Goal: Task Accomplishment & Management: Use online tool/utility

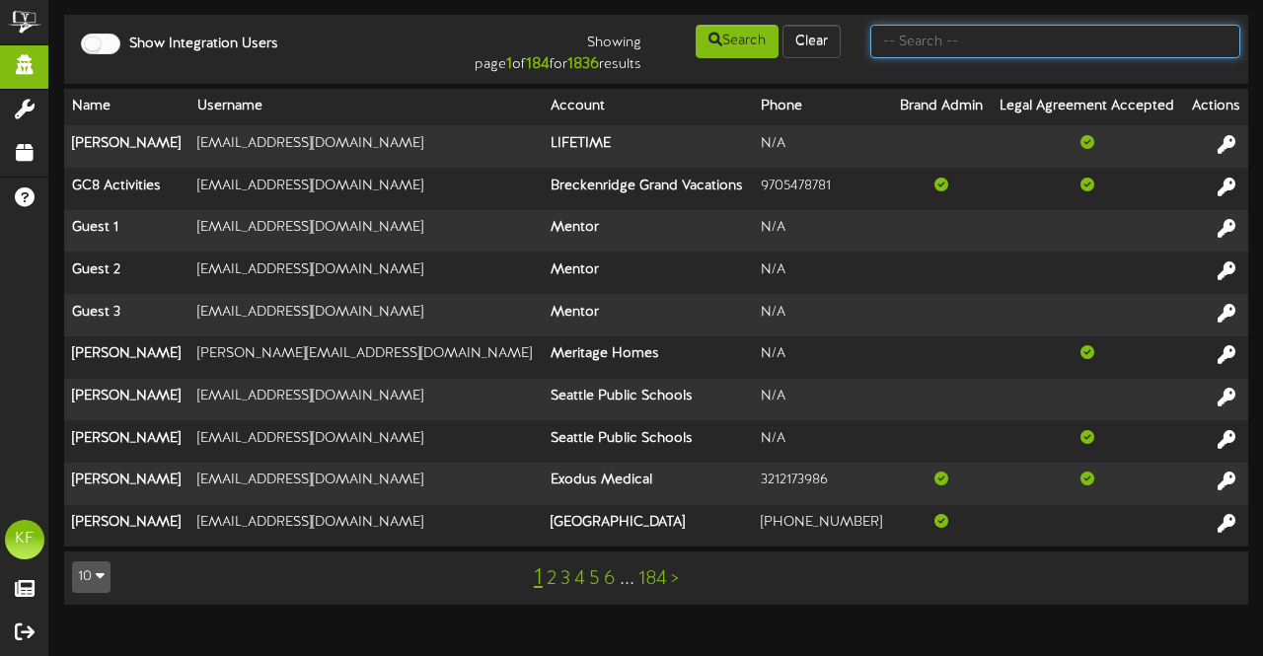
click at [916, 46] on input "text" at bounding box center [1055, 42] width 370 height 34
type input "cam banner"
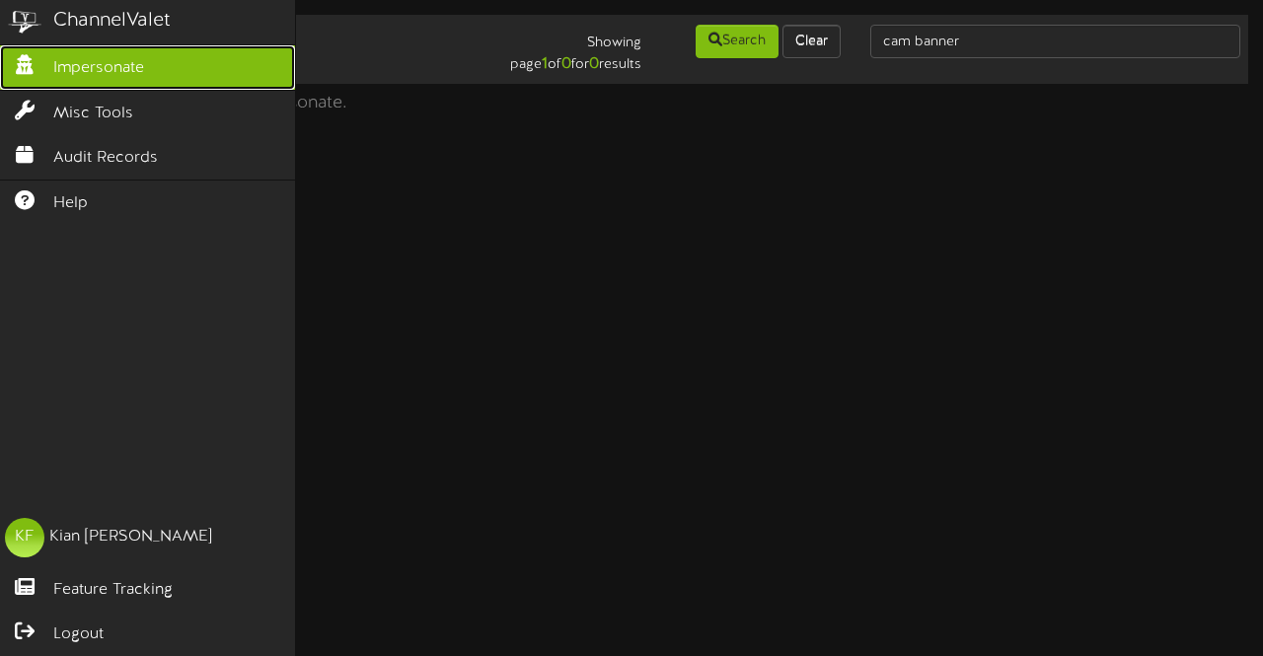
click at [45, 62] on icon at bounding box center [24, 62] width 49 height 15
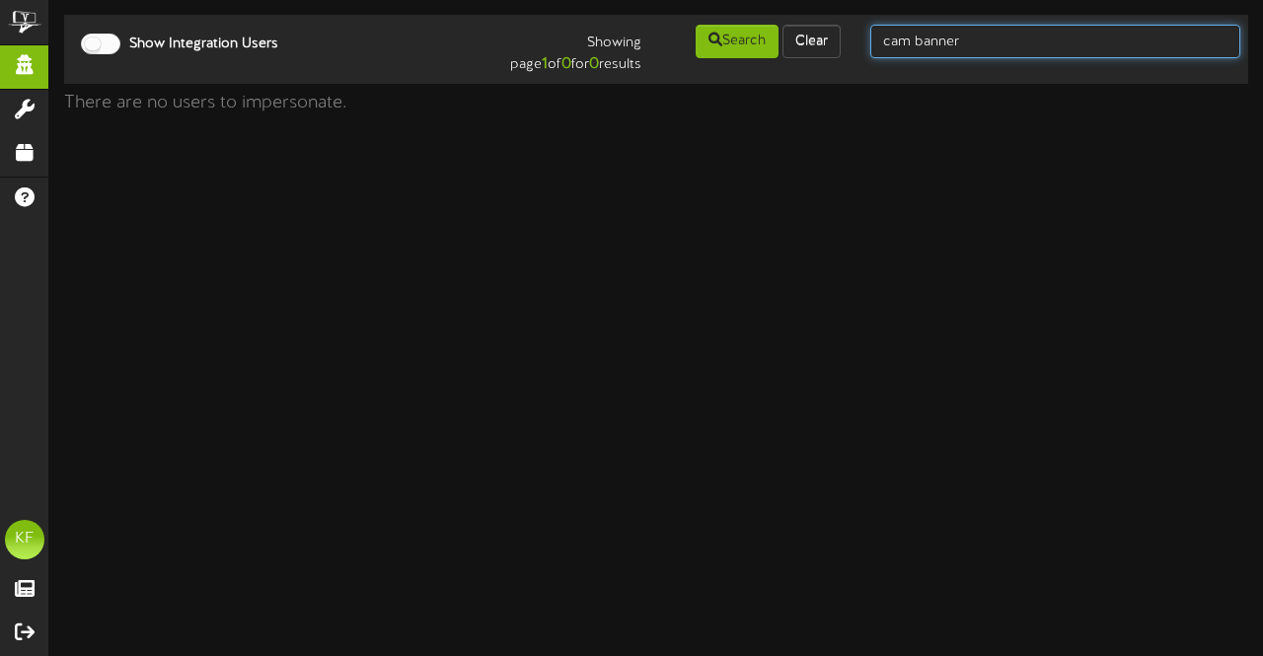
drag, startPoint x: 1000, startPoint y: 33, endPoint x: 805, endPoint y: -20, distance: 202.2
click at [805, 0] on html "ChannelValet Impersonate Misc Tools Audit Records Help KF Kian Fitzpatrick Feat…" at bounding box center [631, 61] width 1263 height 123
type input "cam banner"
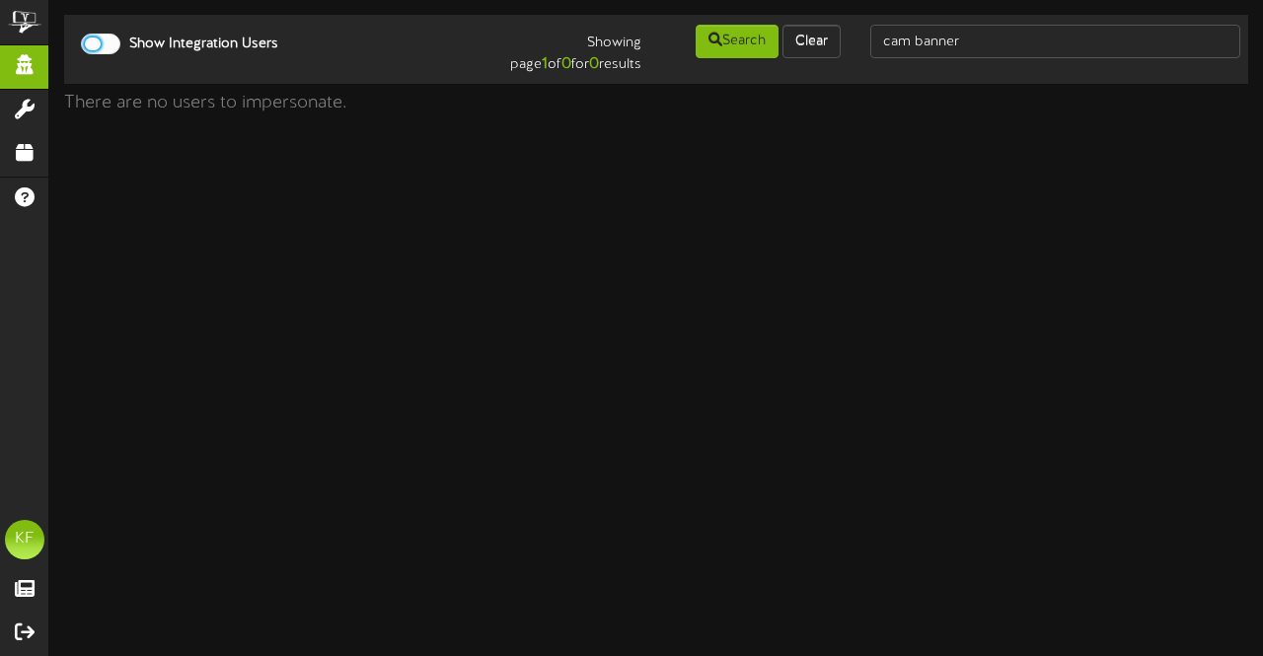
click at [103, 46] on div at bounding box center [100, 44] width 39 height 21
click at [91, 39] on div at bounding box center [100, 44] width 39 height 21
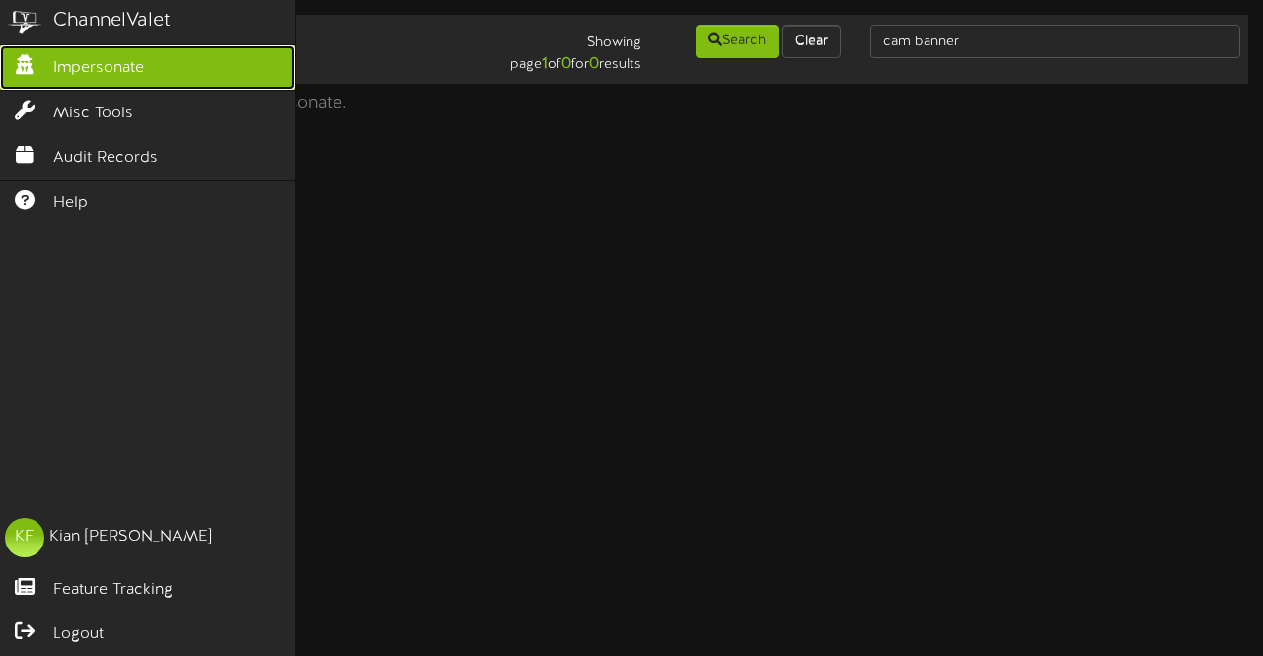
click at [80, 87] on link "Impersonate" at bounding box center [147, 67] width 295 height 44
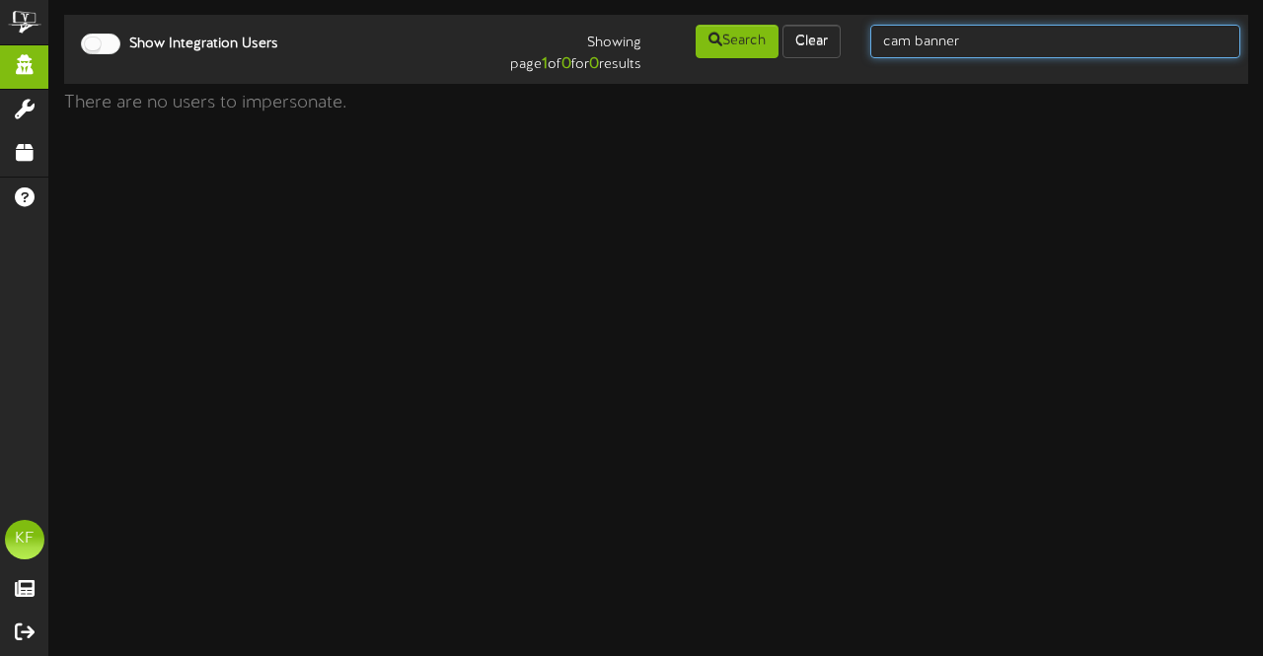
drag, startPoint x: 979, startPoint y: 35, endPoint x: 821, endPoint y: 11, distance: 159.6
click at [821, 11] on div "Show Integration Users Showing page 1 of 0 for 0 results Search Clear cam banne…" at bounding box center [656, 61] width 1214 height 123
type input "picklr"
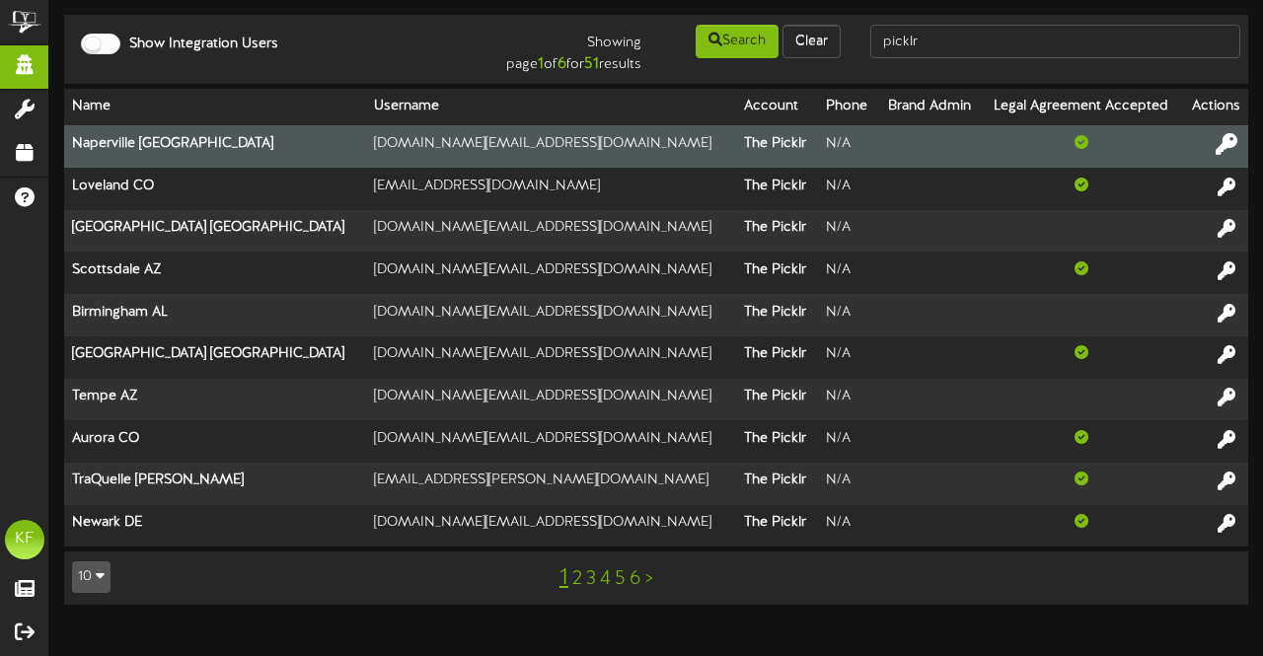
click at [1221, 145] on icon at bounding box center [1227, 143] width 22 height 22
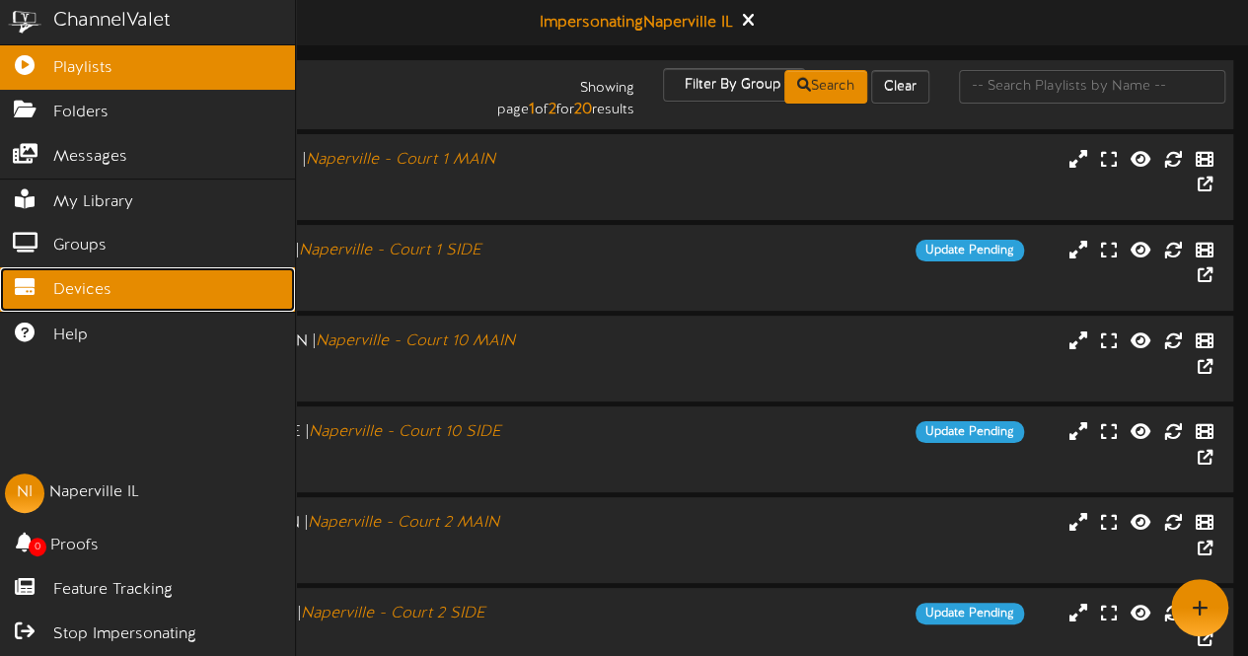
click at [32, 289] on icon at bounding box center [24, 284] width 49 height 15
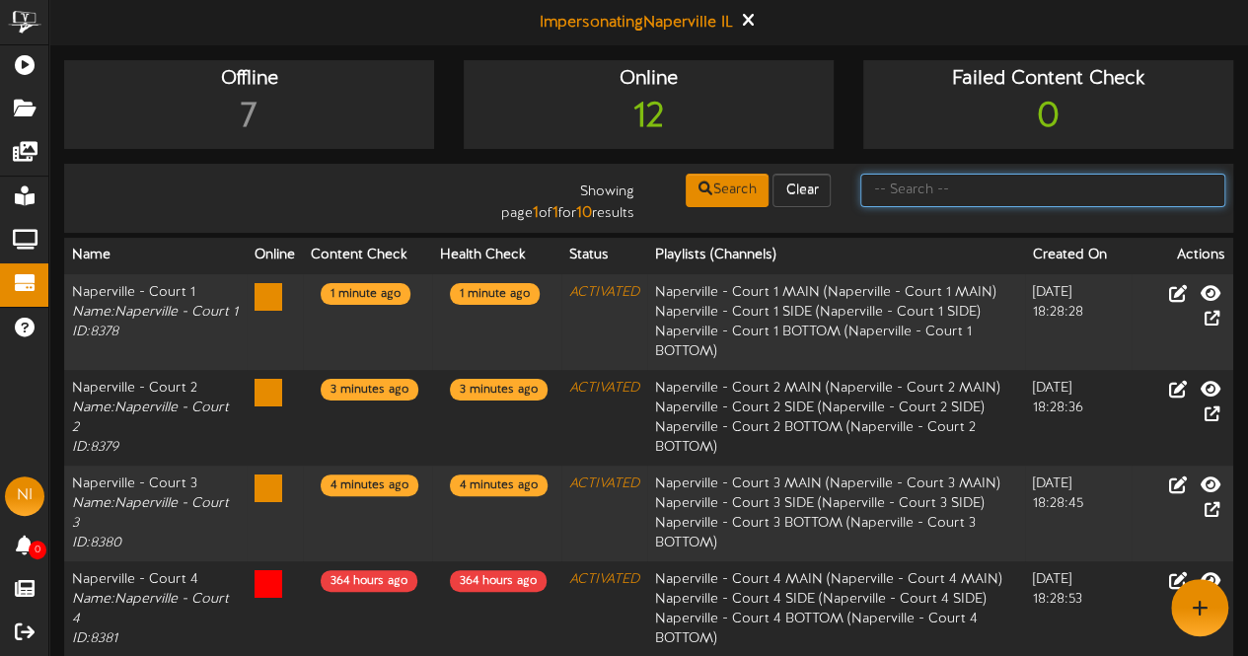
click at [922, 202] on input "text" at bounding box center [1042, 191] width 365 height 34
type input "Centerreach"
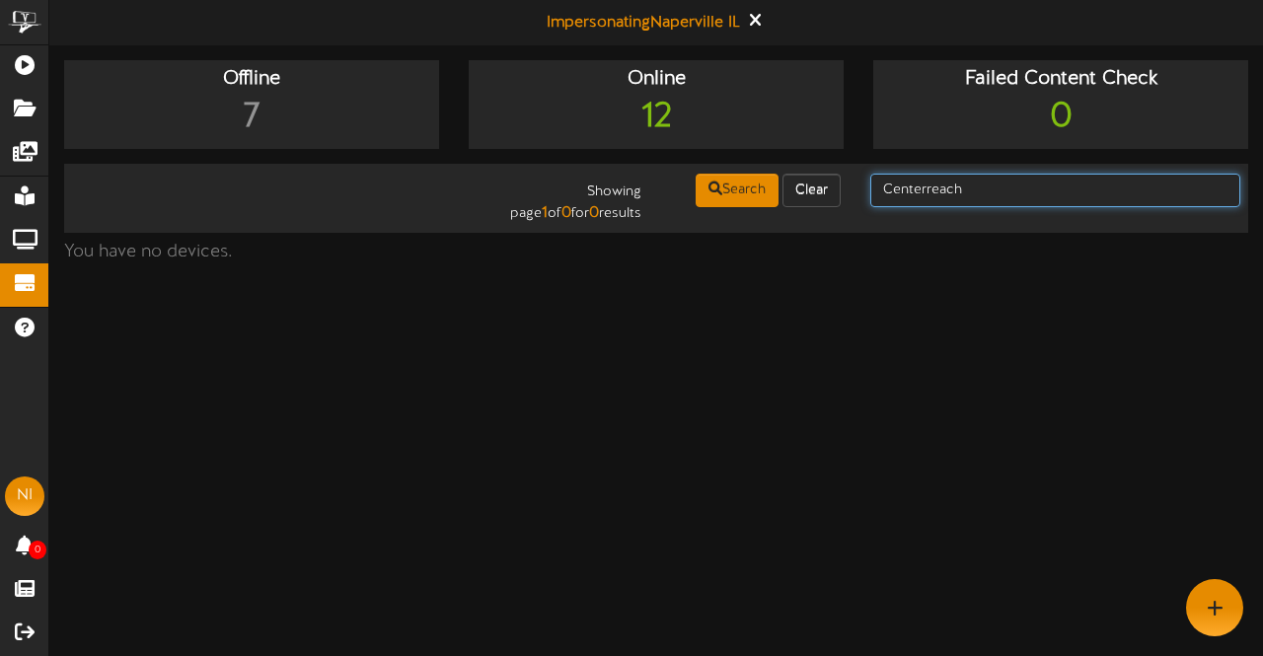
click at [890, 190] on input "Centerreach" at bounding box center [1055, 191] width 370 height 34
type input "centerreach"
click at [931, 194] on input "centerreach" at bounding box center [1055, 191] width 370 height 34
type input "centereach"
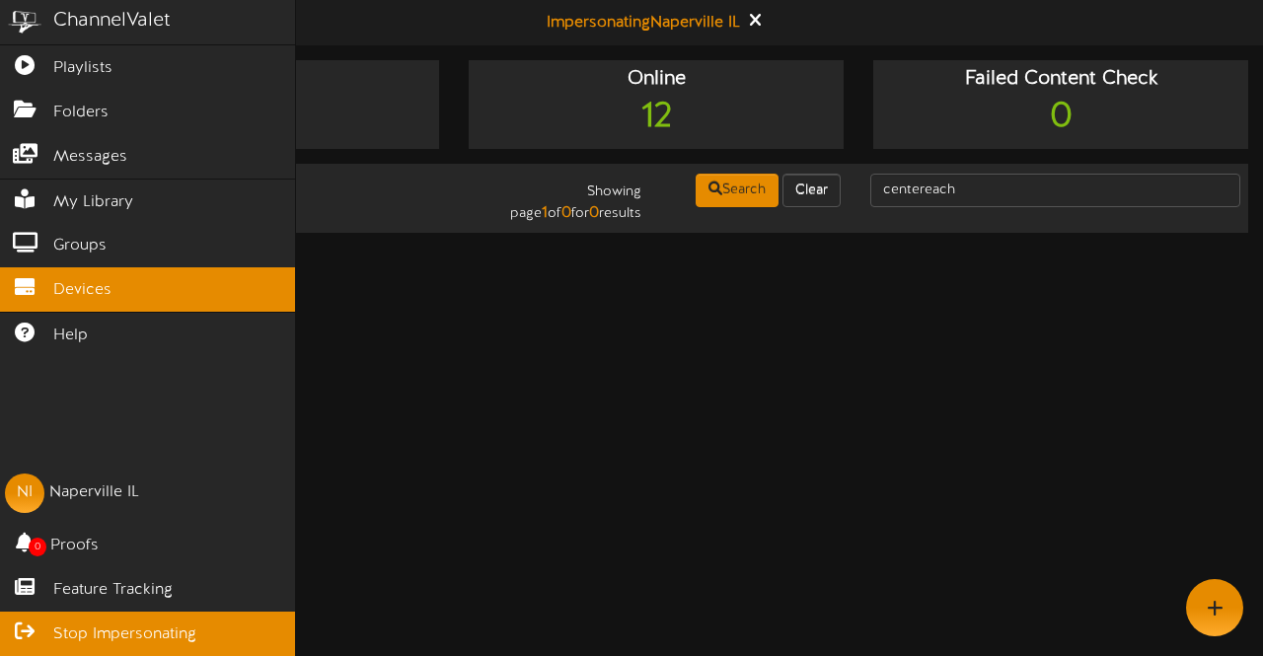
click at [22, 630] on icon at bounding box center [24, 629] width 49 height 15
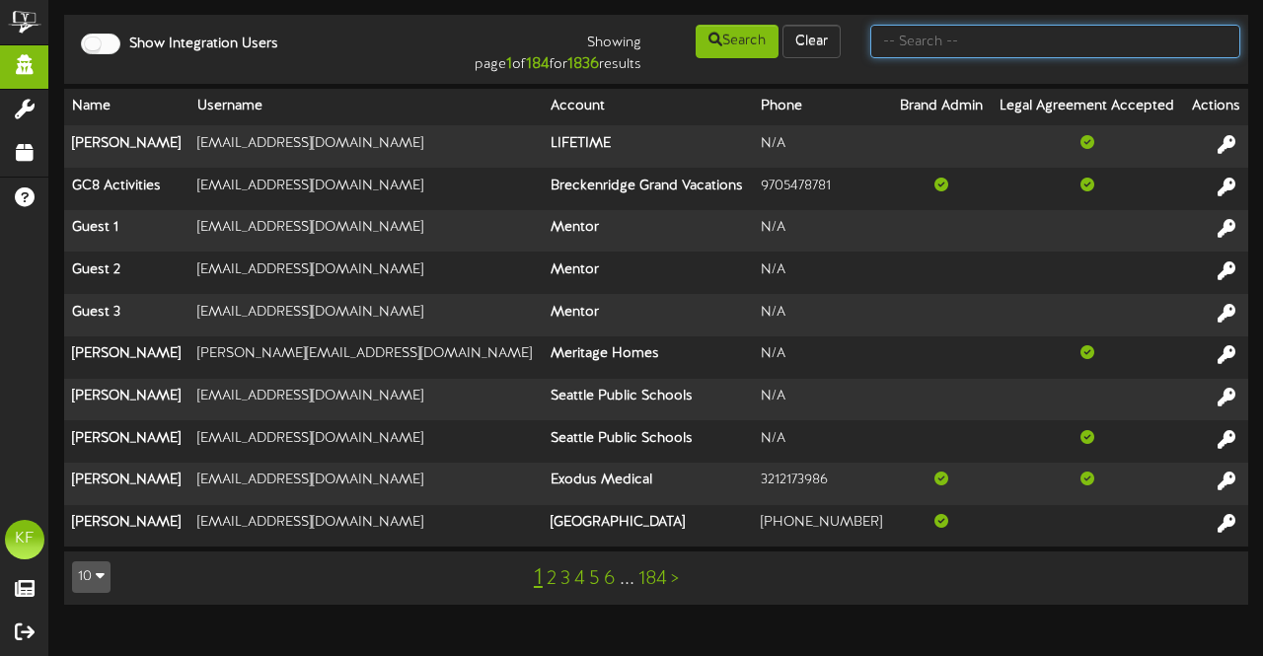
click at [1008, 40] on input "text" at bounding box center [1055, 42] width 370 height 34
type input "picklr"
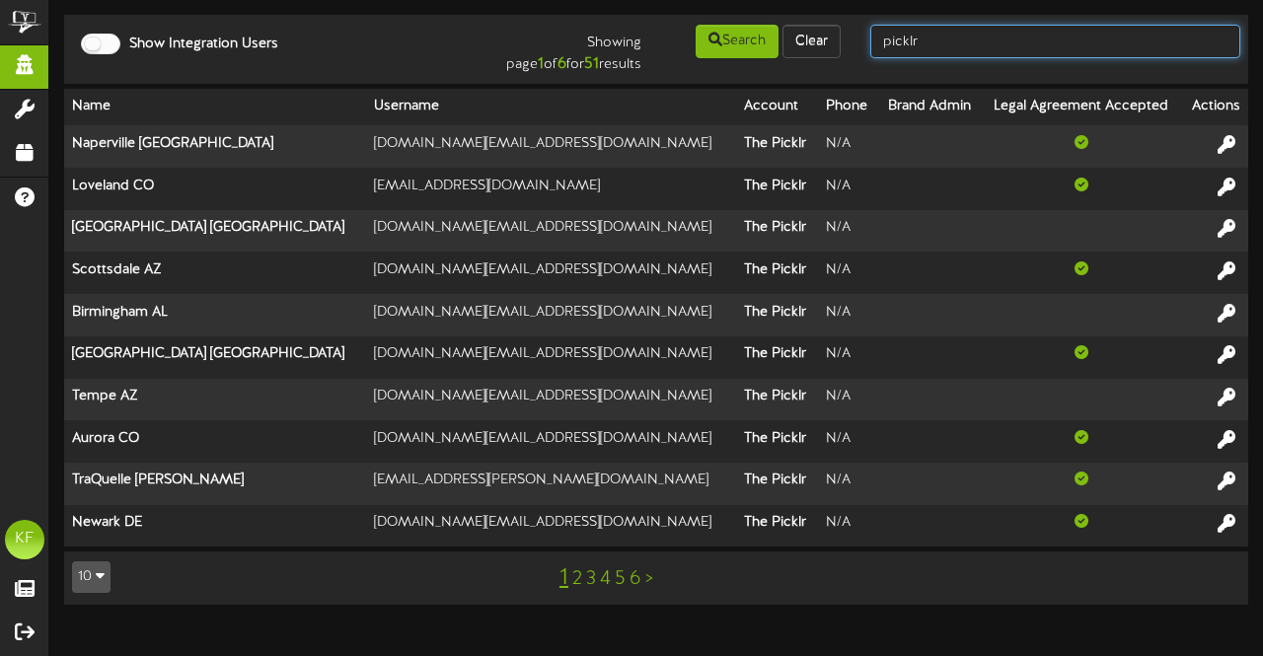
drag, startPoint x: 962, startPoint y: 44, endPoint x: 845, endPoint y: 19, distance: 120.2
click at [845, 19] on td "Show Integration Users Showing page 1 of 6 for 51 results Search Clear picklr" at bounding box center [656, 49] width 1184 height 69
type input "centereach"
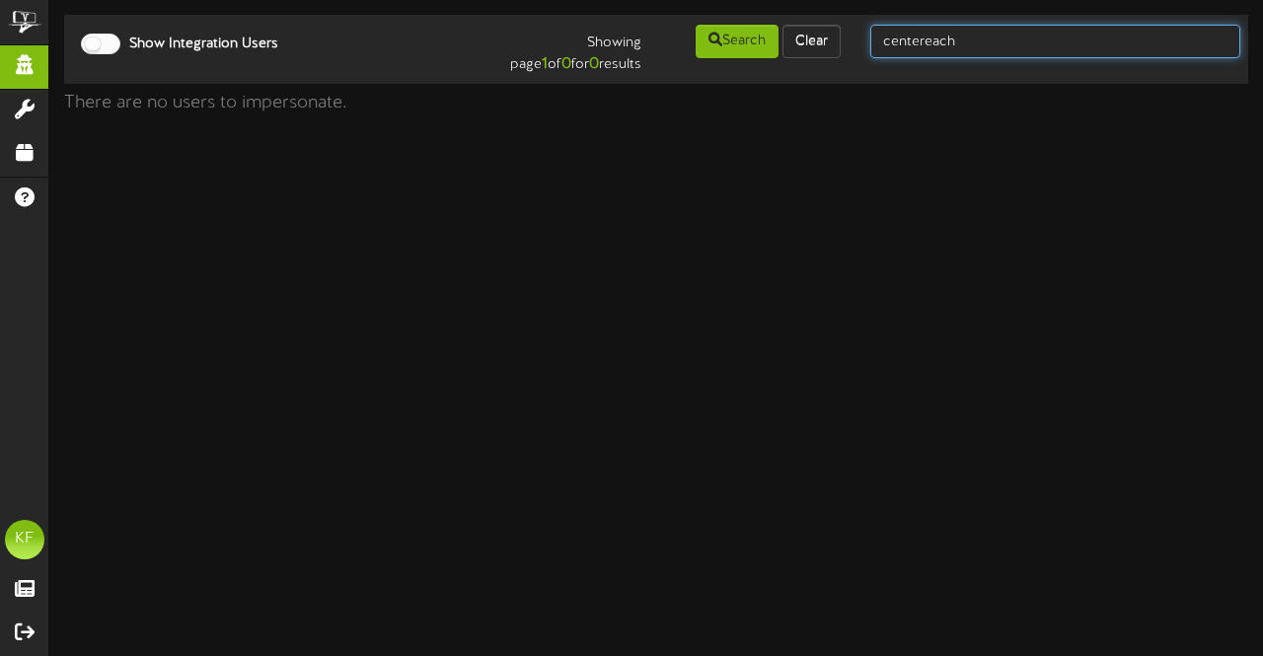
drag, startPoint x: 963, startPoint y: 50, endPoint x: 781, endPoint y: 26, distance: 183.2
click at [781, 26] on div "Show Integration Users Showing page 1 of 0 for 0 results Search Clear centereach" at bounding box center [656, 49] width 1198 height 53
type input "cam banner"
drag, startPoint x: 1003, startPoint y: 42, endPoint x: 752, endPoint y: -25, distance: 260.4
click at [752, 0] on html "ChannelValet Impersonate Misc Tools Audit Records Help KF [PERSON_NAME] Feature…" at bounding box center [631, 61] width 1263 height 123
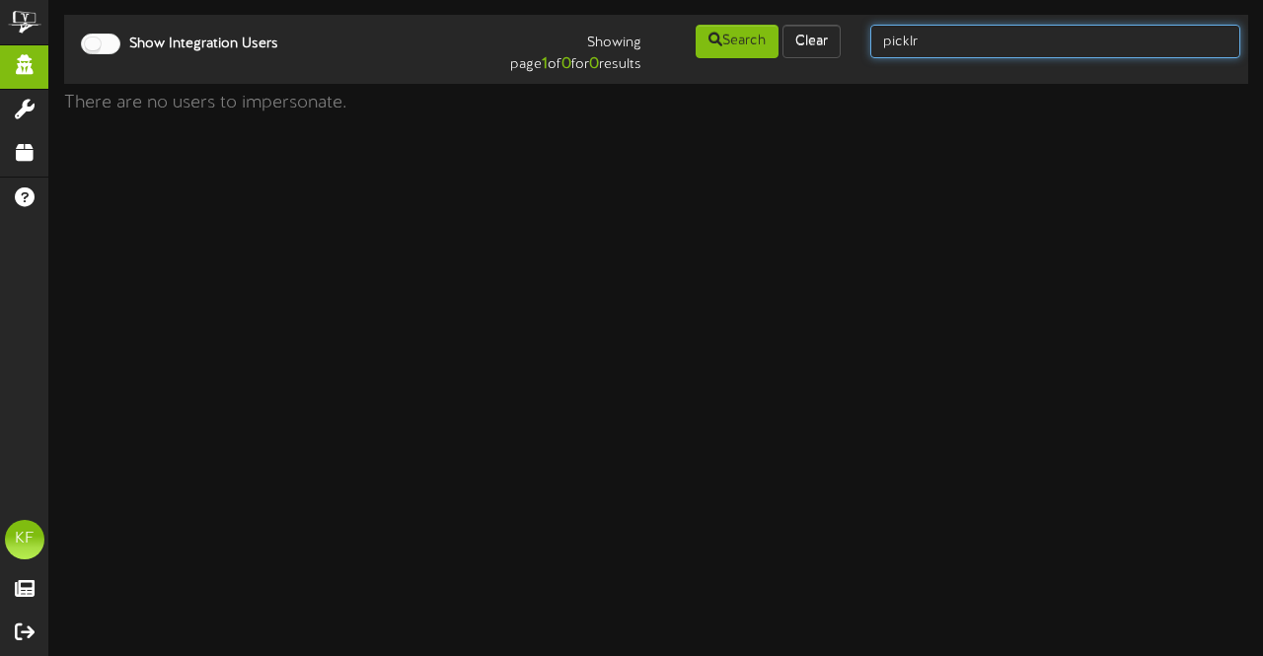
type input "picklr"
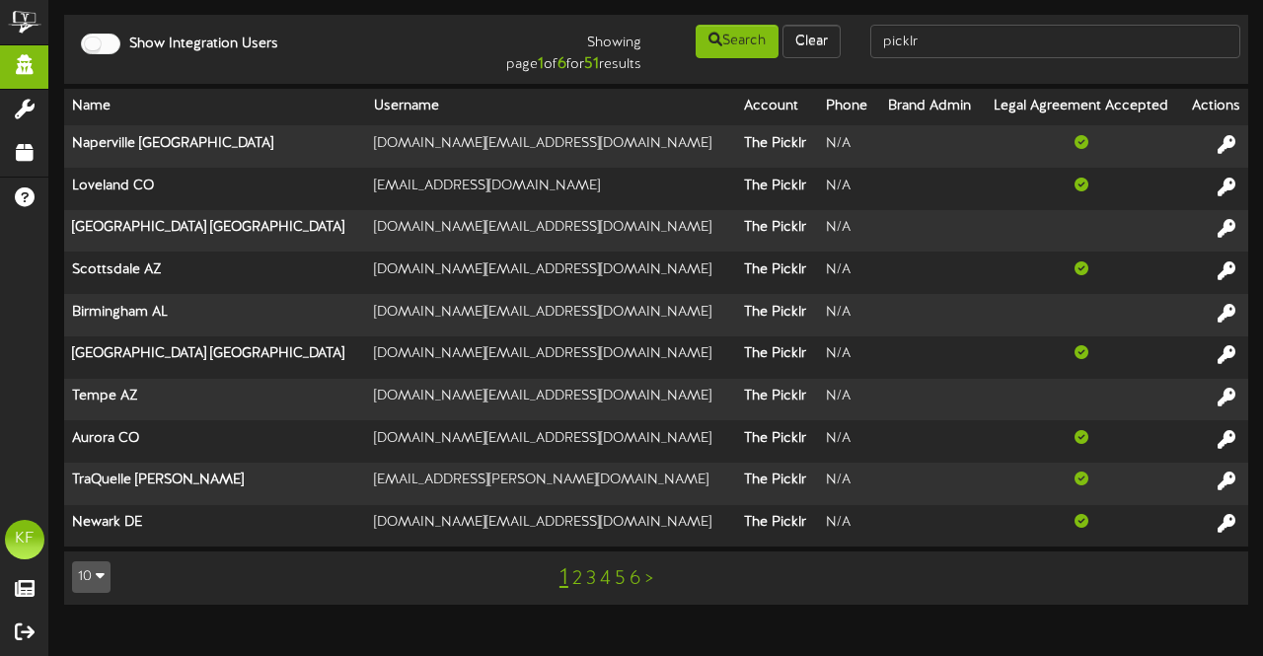
click at [570, 583] on div "1 2 3 4 5 6 >" at bounding box center [607, 577] width 300 height 37
click at [579, 578] on link "2" at bounding box center [577, 579] width 10 height 22
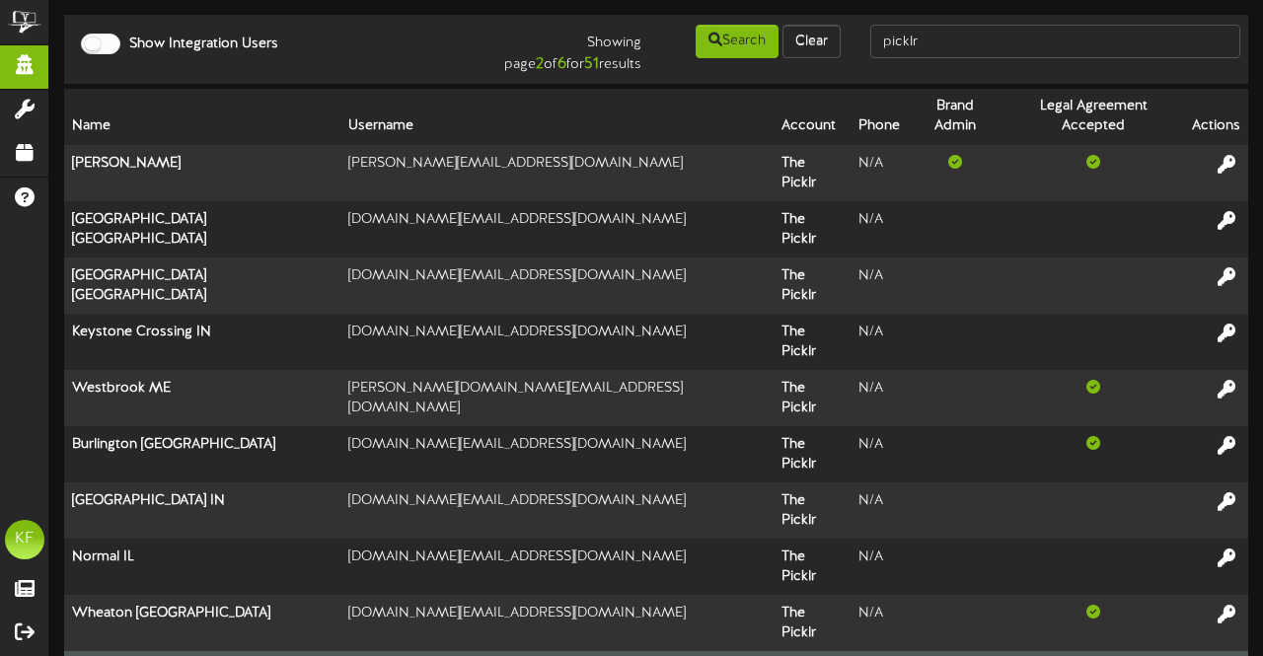
click at [1216, 655] on icon at bounding box center [1227, 669] width 22 height 22
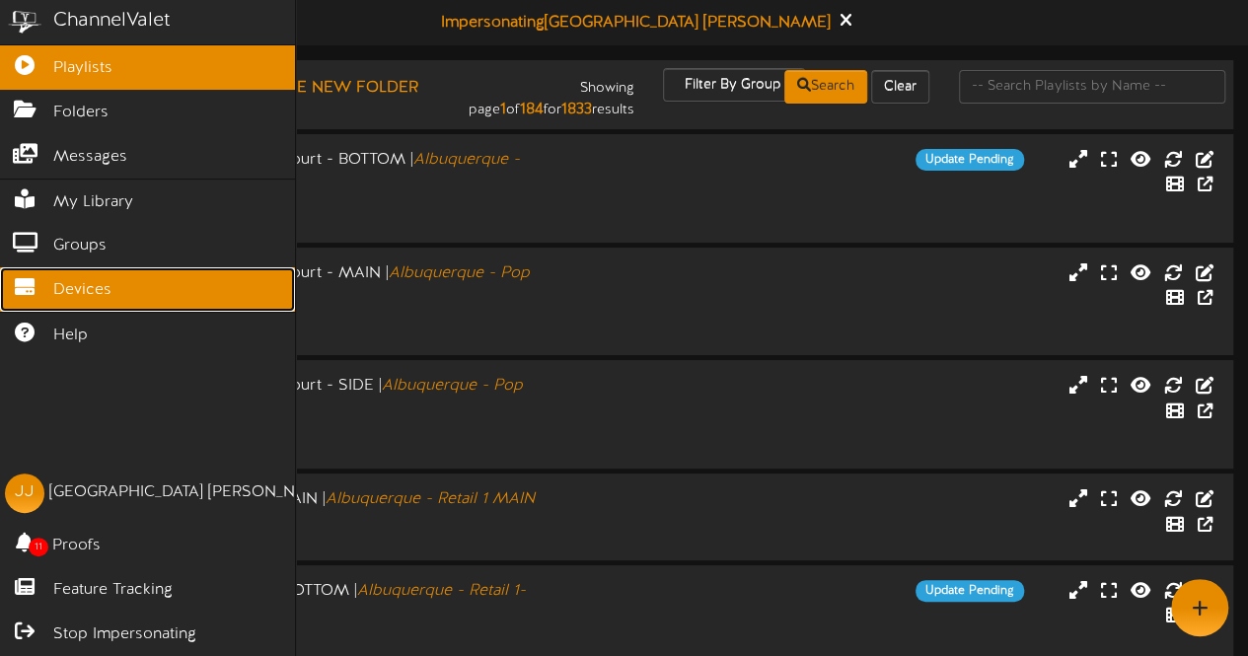
click at [46, 287] on link "Devices" at bounding box center [147, 289] width 295 height 44
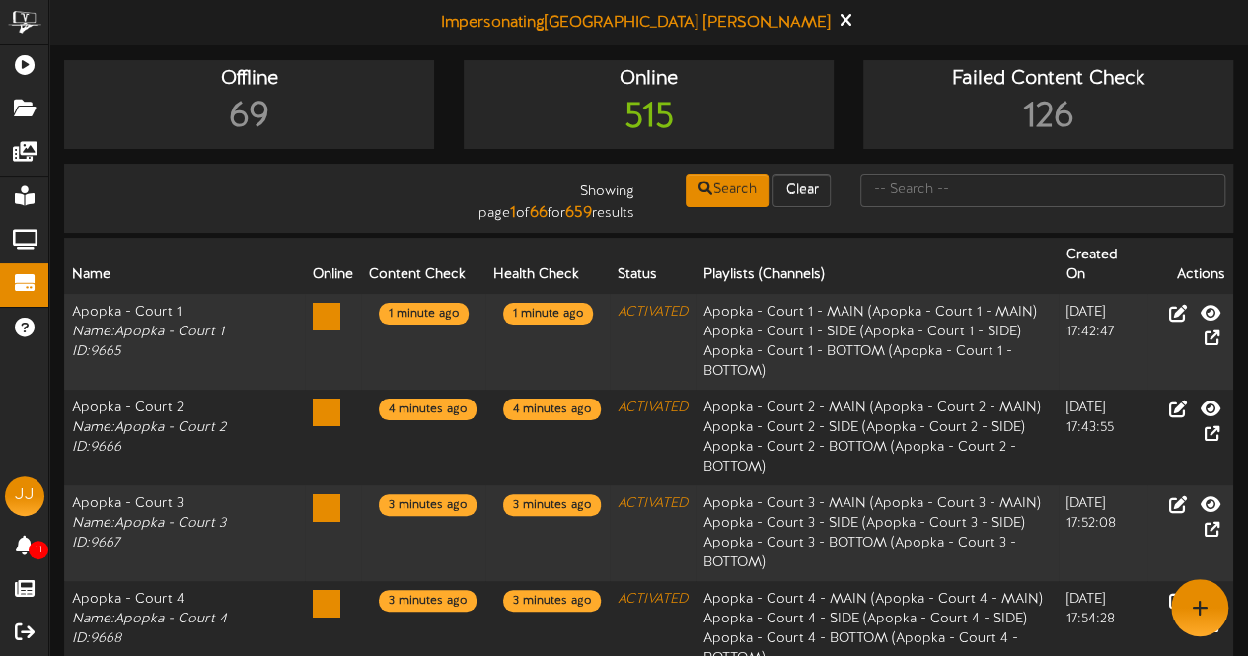
click at [922, 208] on div at bounding box center [1043, 190] width 395 height 37
click at [915, 198] on input "text" at bounding box center [1042, 191] width 365 height 34
type input "centereach"
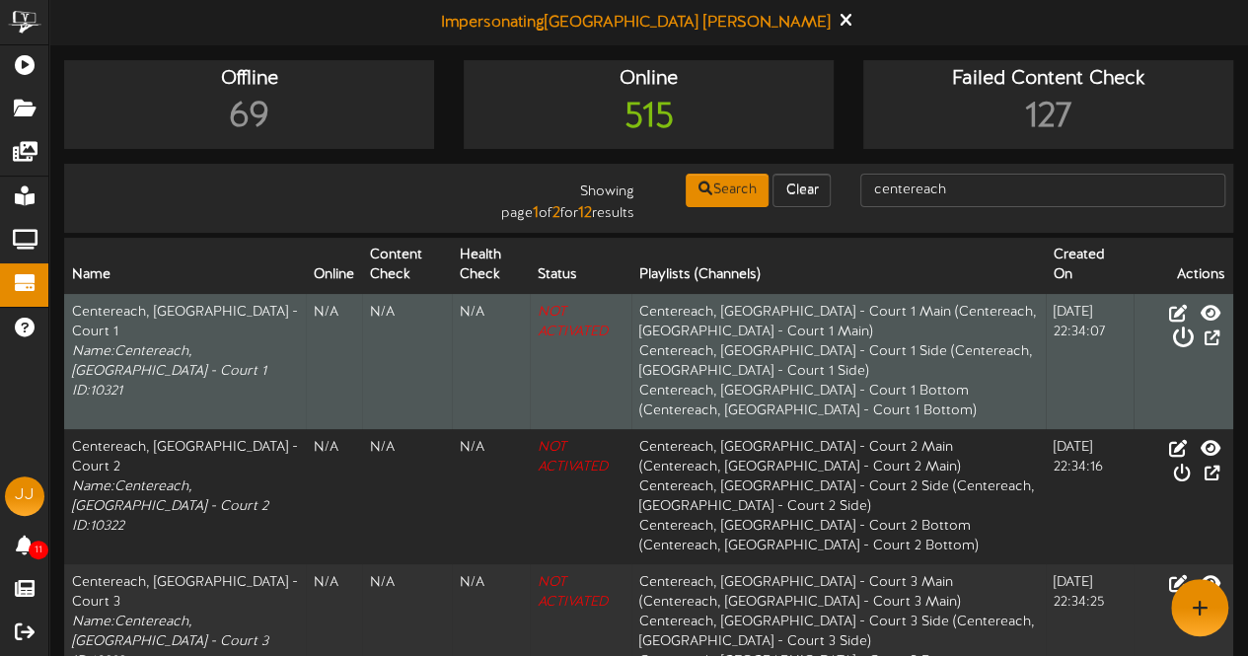
click at [1193, 327] on icon at bounding box center [1182, 338] width 22 height 22
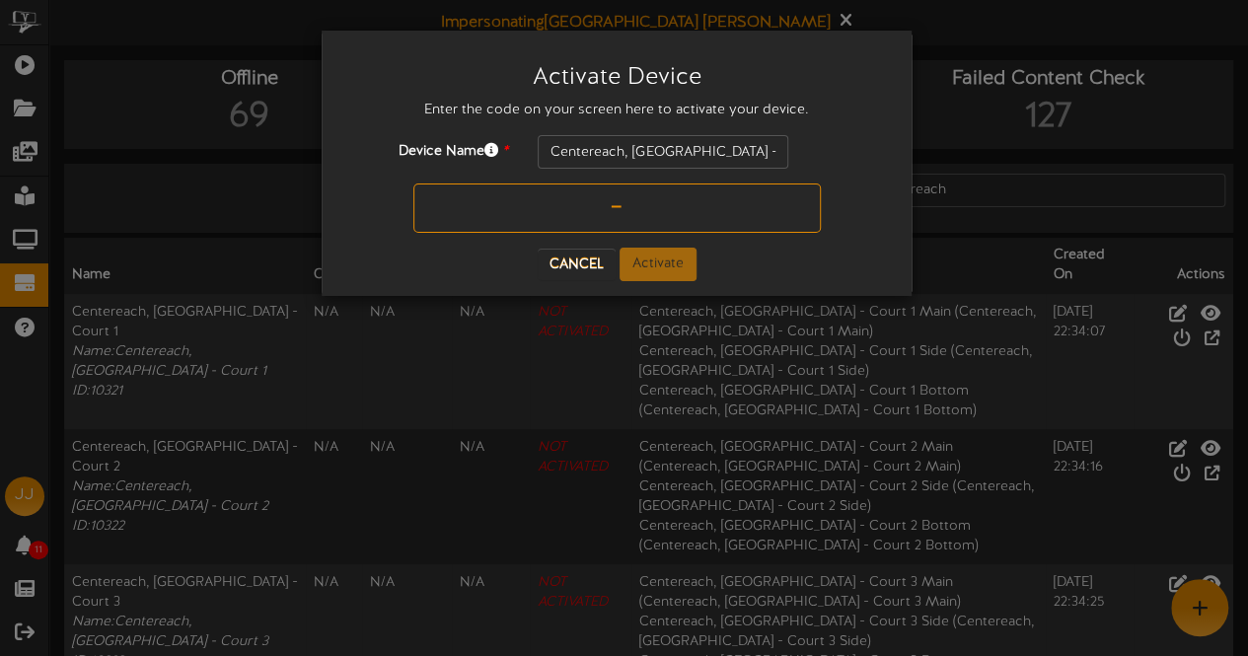
click at [697, 218] on input "text" at bounding box center [616, 208] width 407 height 49
type input "RFRF91"
click at [663, 259] on button "Activate" at bounding box center [658, 265] width 77 height 34
